Goal: Use online tool/utility: Utilize a website feature to perform a specific function

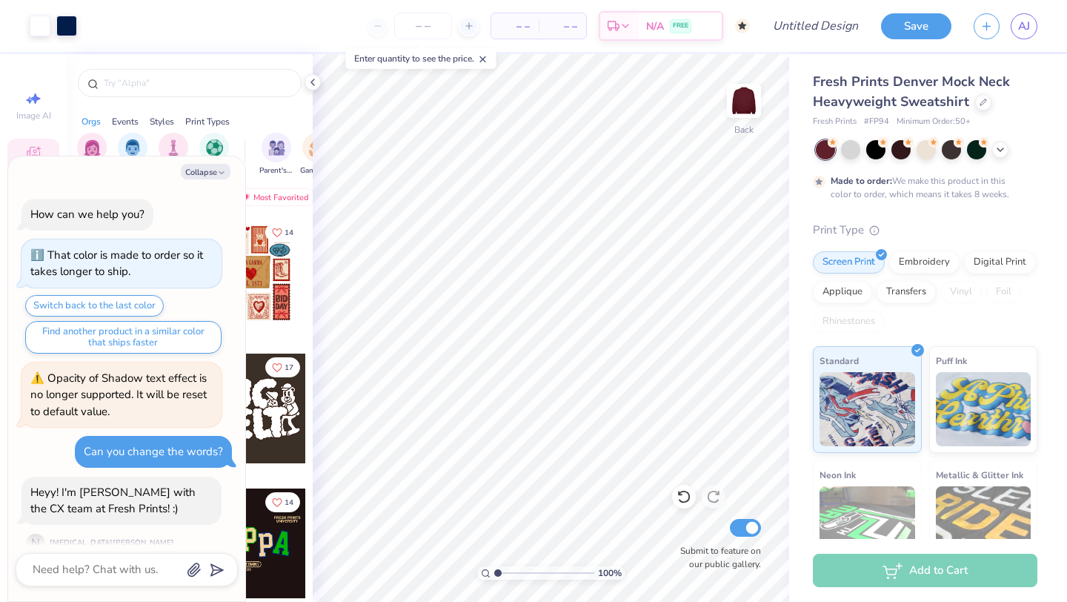
scroll to position [1184, 0]
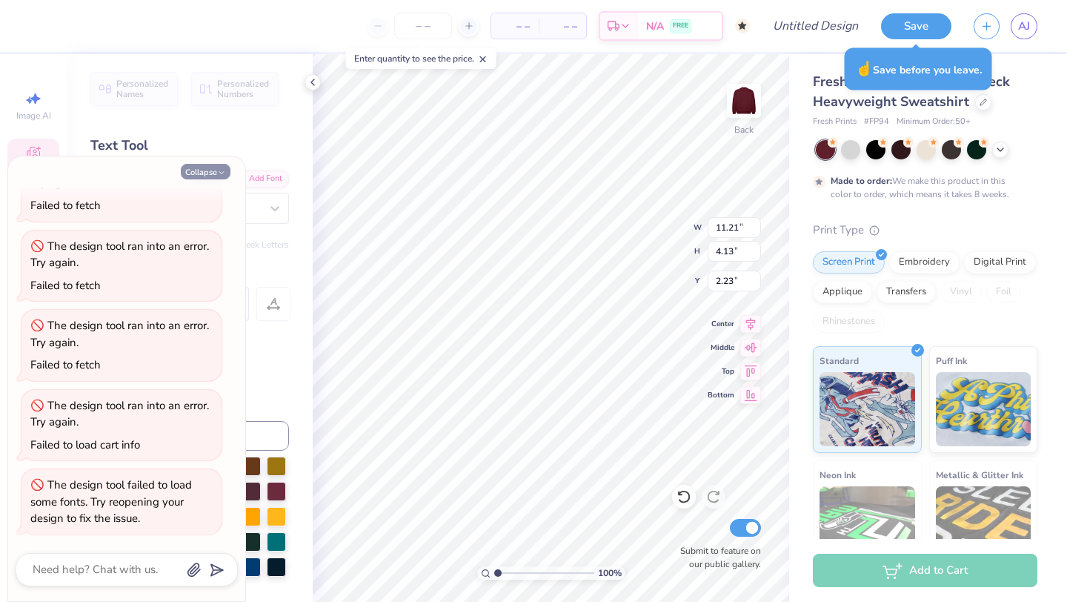
click at [221, 167] on button "Collapse" at bounding box center [206, 172] width 50 height 16
type textarea "x"
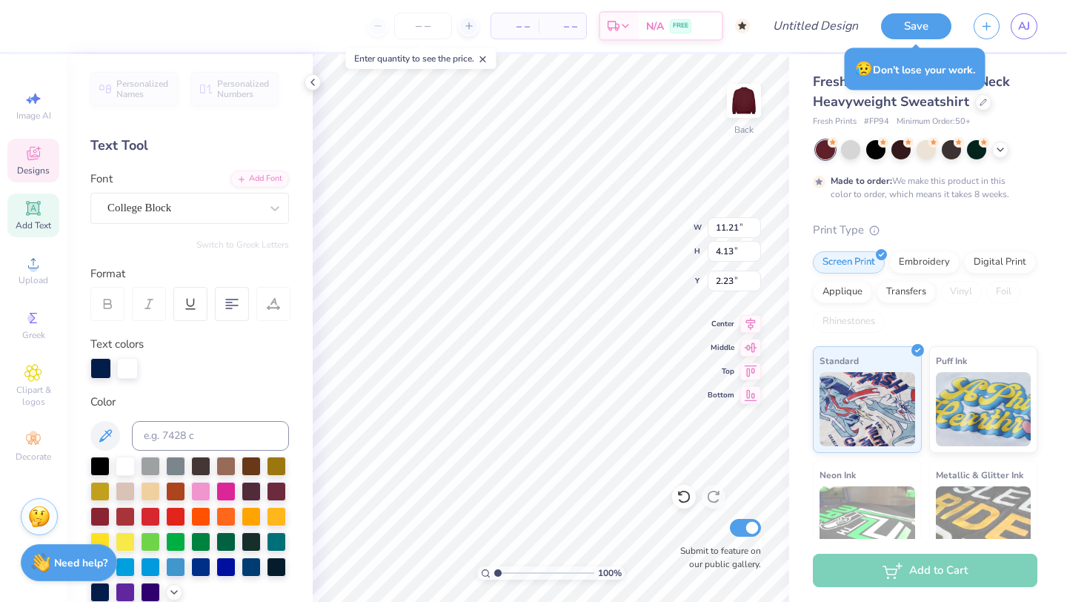
scroll to position [0, 0]
click at [101, 369] on div at bounding box center [100, 368] width 21 height 21
click at [127, 517] on div at bounding box center [125, 514] width 19 height 19
click at [101, 518] on div at bounding box center [99, 514] width 19 height 19
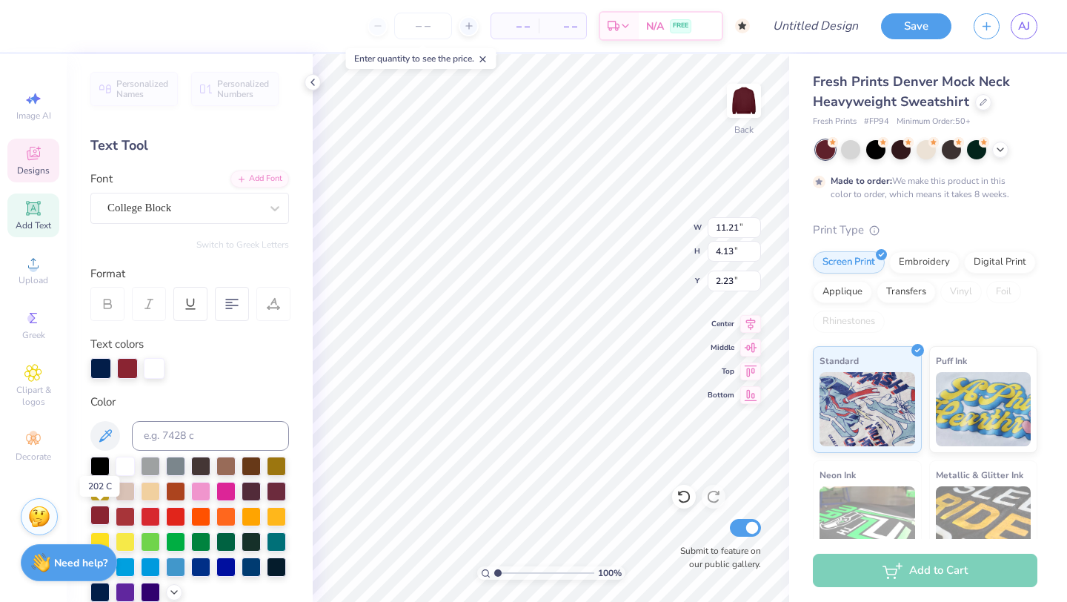
click at [97, 514] on div at bounding box center [99, 514] width 19 height 19
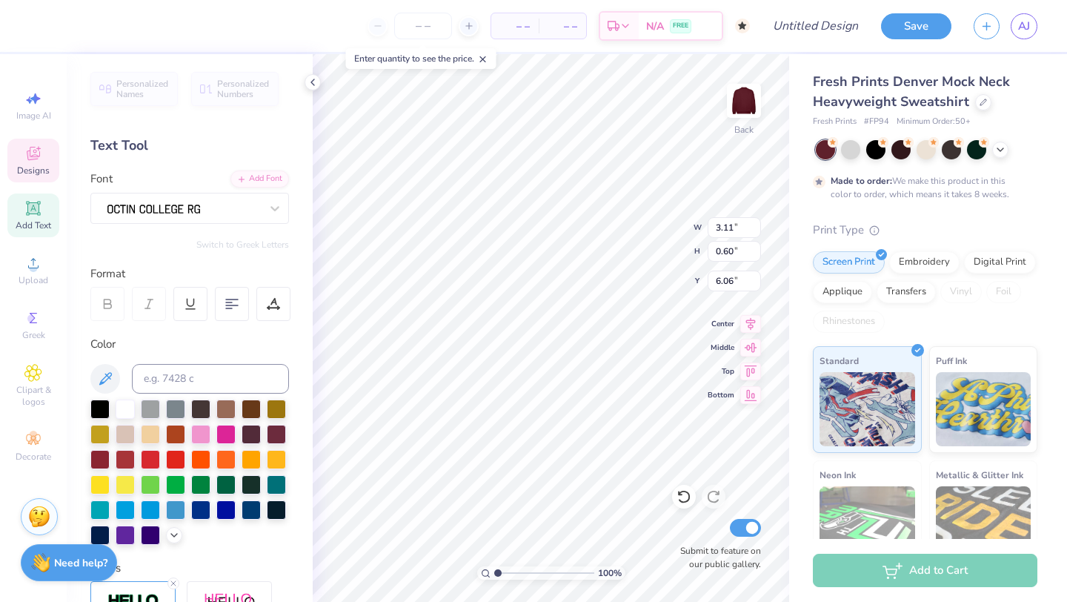
type input "3.11"
type input "0.60"
type input "6.06"
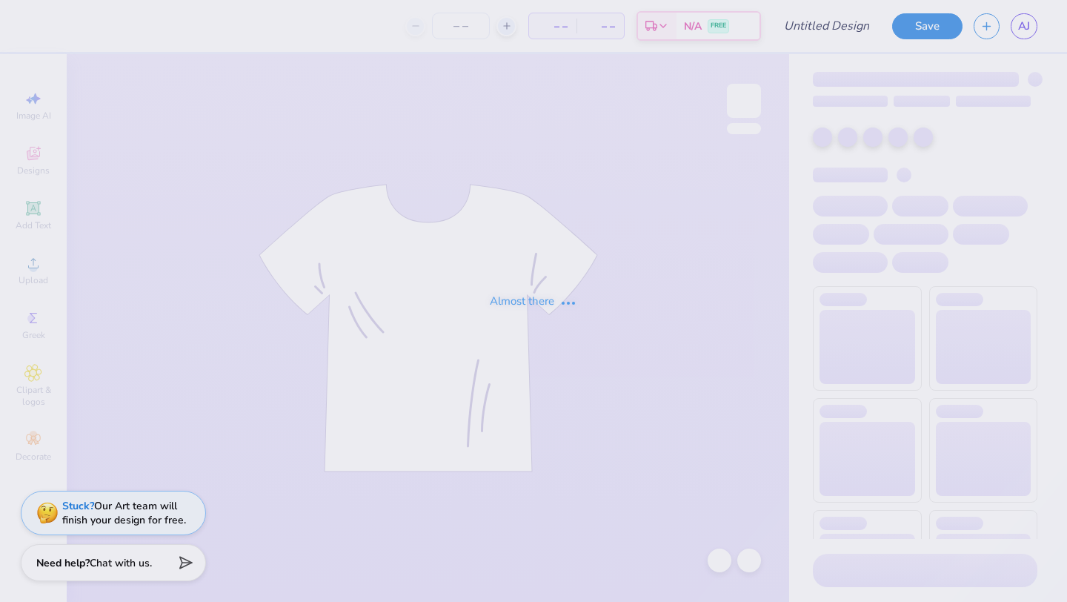
type input "Game Day"
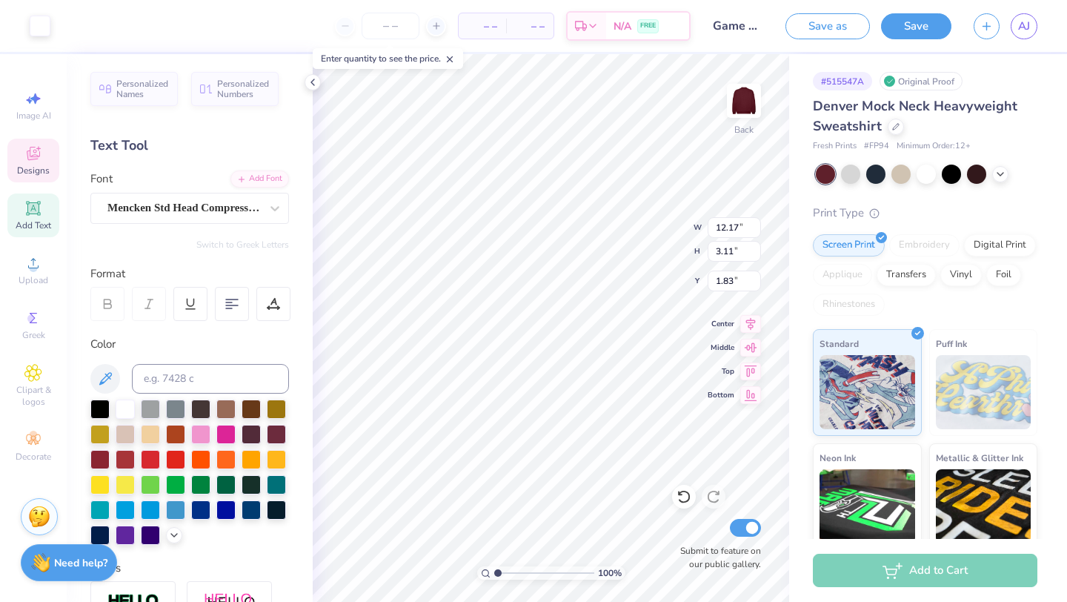
type input "12.17"
type input "3.11"
type input "1.83"
type input "12.35"
type input "1.95"
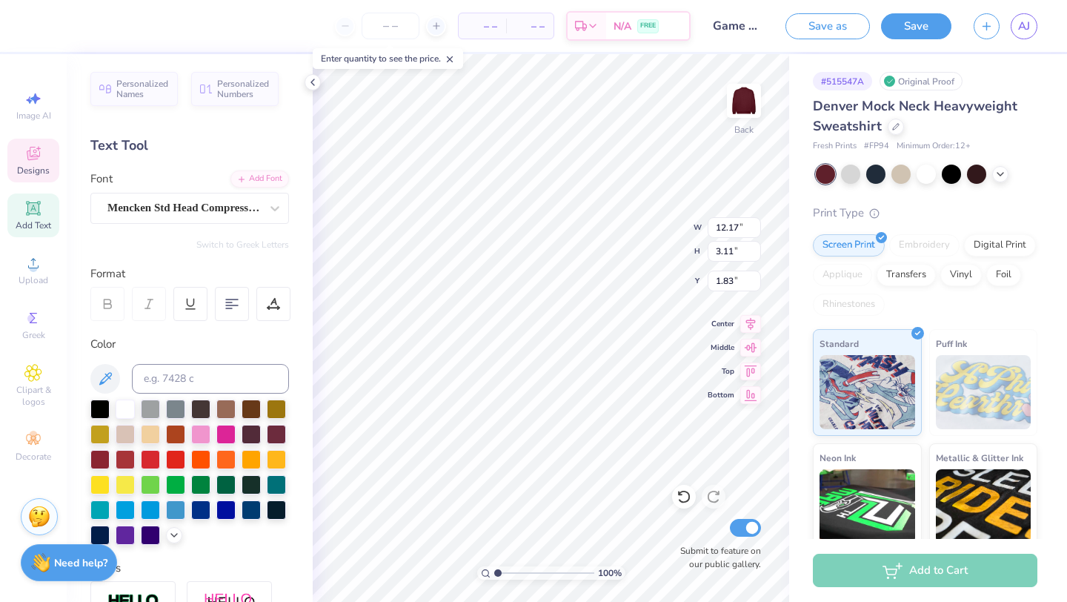
type input "0.50"
type input "11.51"
type input "8.12"
click at [104, 459] on div at bounding box center [99, 457] width 19 height 19
click at [32, 28] on div at bounding box center [40, 24] width 21 height 21
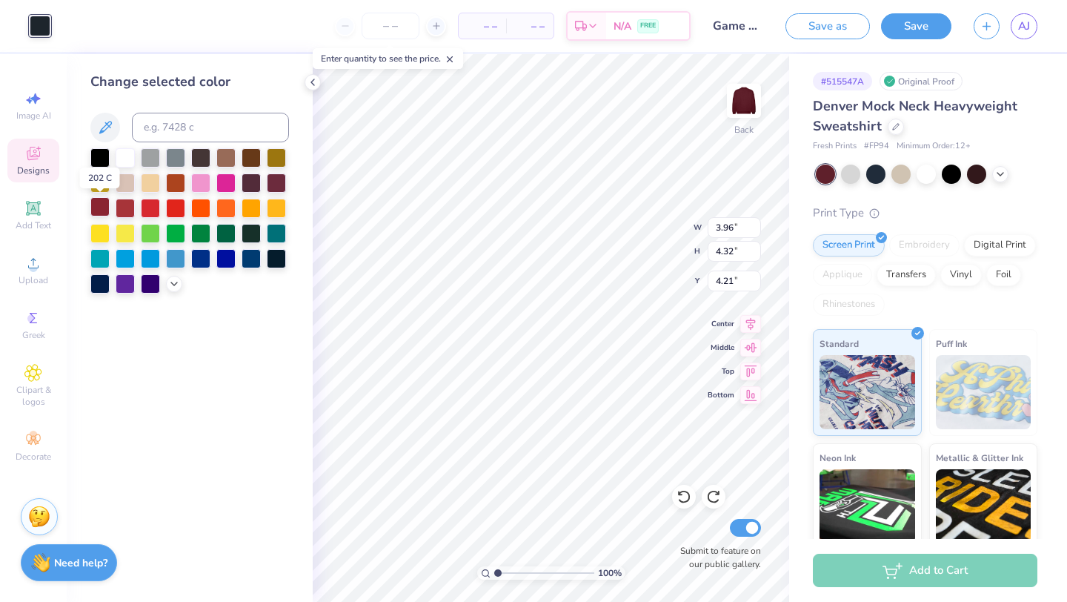
click at [104, 210] on div at bounding box center [99, 206] width 19 height 19
click at [225, 212] on div at bounding box center [225, 206] width 19 height 19
click at [180, 185] on div at bounding box center [175, 181] width 19 height 19
click at [126, 183] on div at bounding box center [125, 181] width 19 height 19
click at [171, 157] on div at bounding box center [175, 156] width 19 height 19
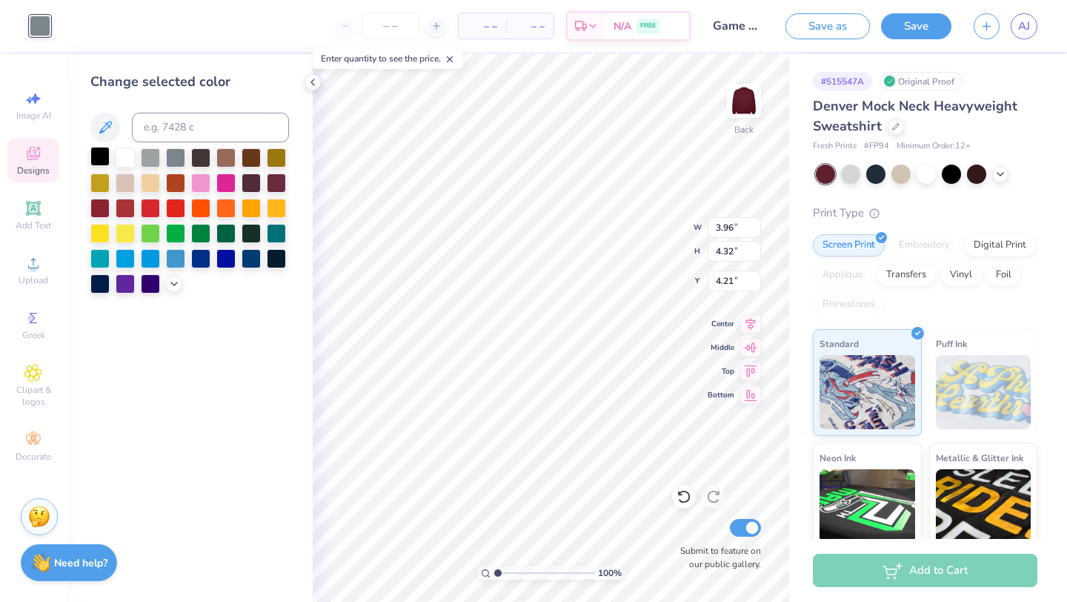
click at [95, 158] on div at bounding box center [99, 156] width 19 height 19
